Goal: Task Accomplishment & Management: Complete application form

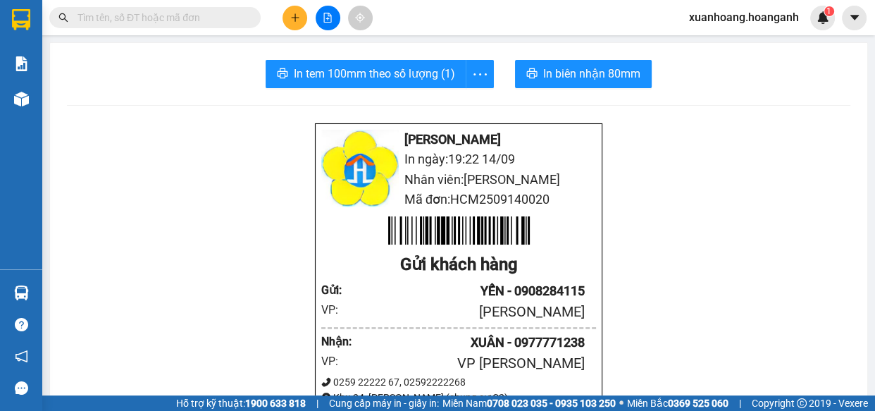
click at [154, 23] on input "text" at bounding box center [160, 17] width 166 height 15
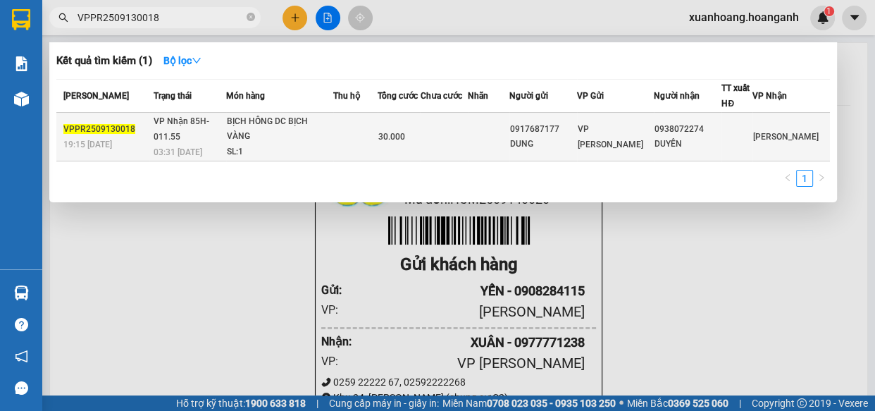
type input "VPPR2509130018"
click at [308, 137] on div "BỊCH HỒNG DC BỊCH VÀNG" at bounding box center [280, 129] width 106 height 30
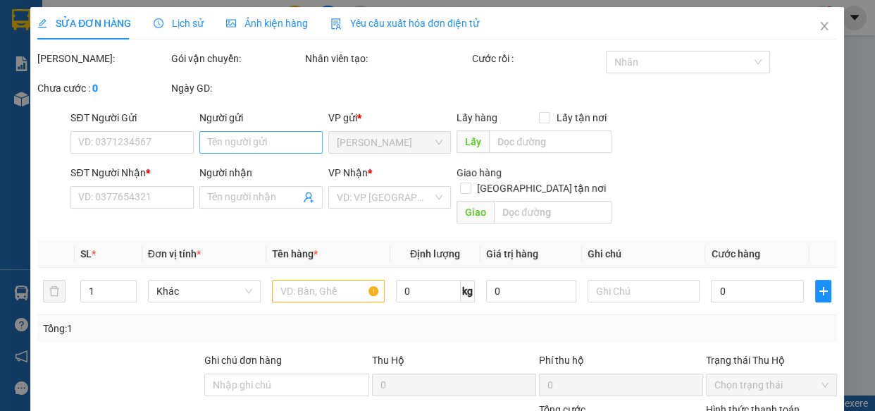
type input "0917687177"
type input "DUNG"
type input "0938072274"
type input "DUYÊN"
type input "30.000"
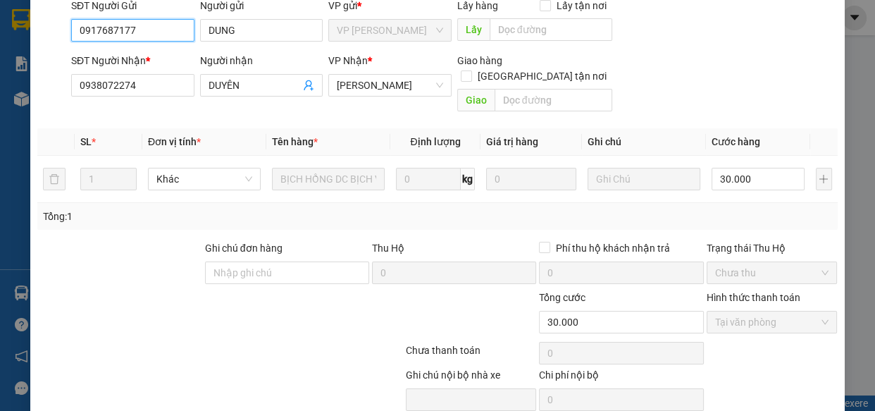
scroll to position [172, 0]
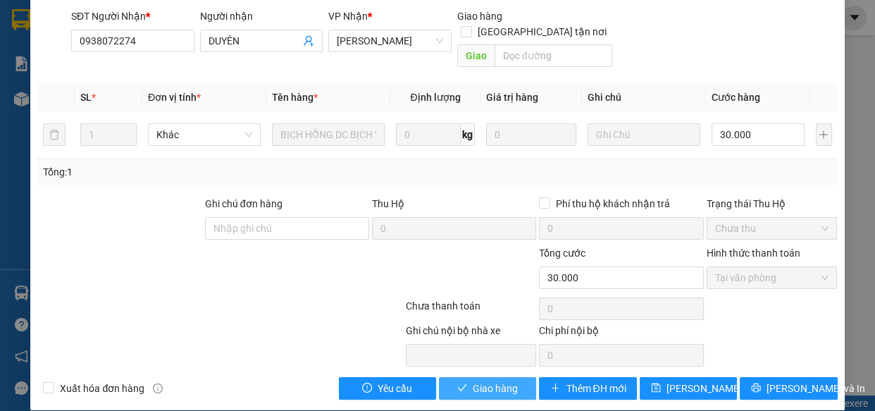
click at [475, 380] on span "Giao hàng" at bounding box center [495, 387] width 45 height 15
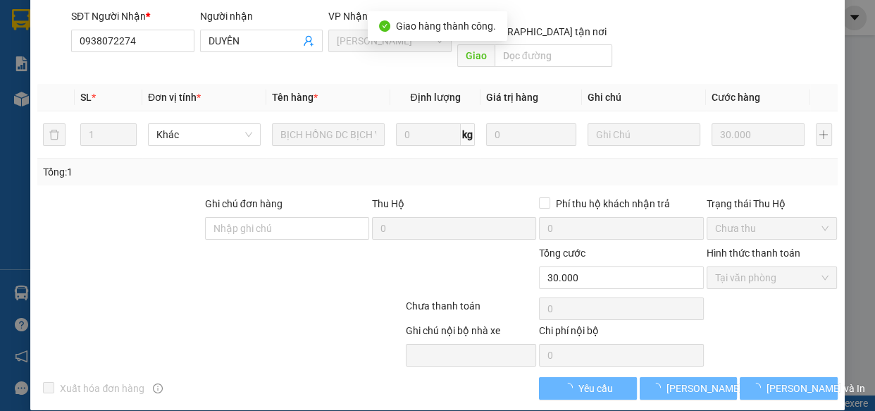
scroll to position [187, 0]
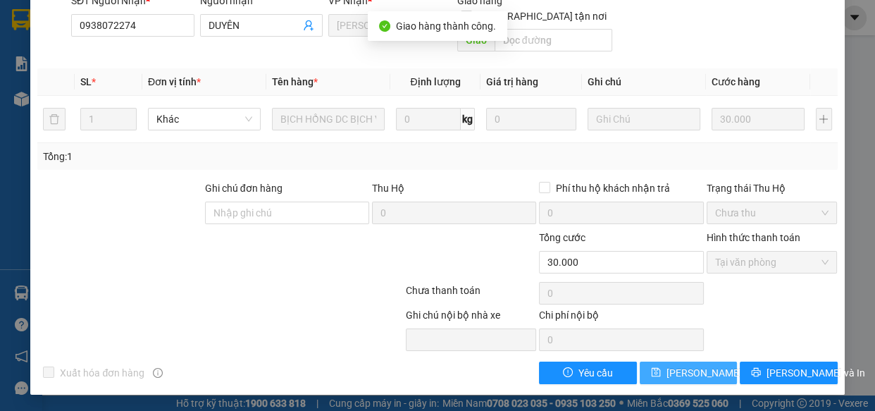
click at [654, 370] on icon "save" at bounding box center [656, 372] width 10 height 10
